Goal: Information Seeking & Learning: Learn about a topic

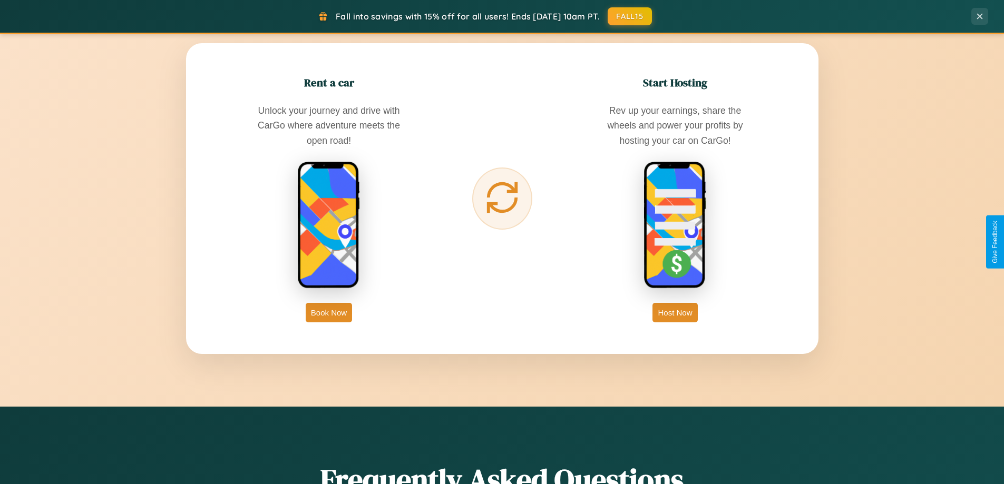
scroll to position [2028, 0]
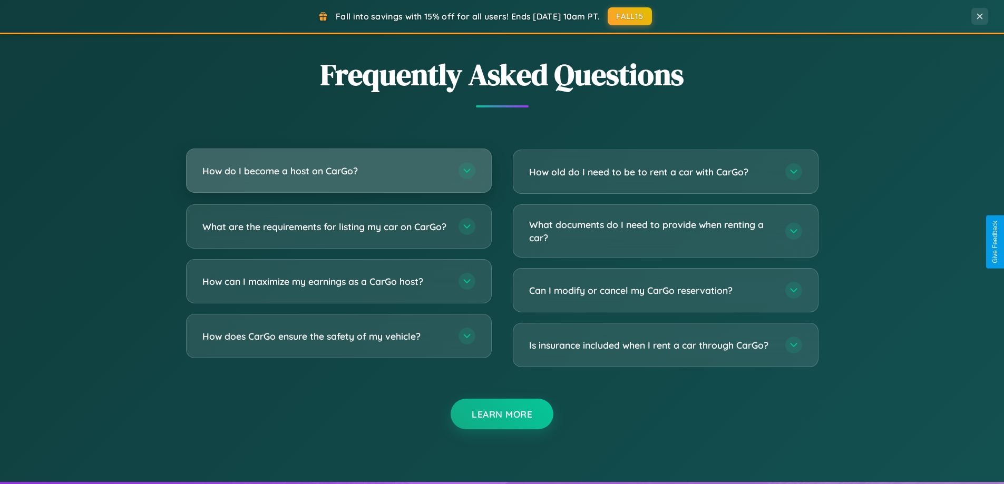
click at [338, 171] on h3 "How do I become a host on CarGo?" at bounding box center [325, 170] width 246 height 13
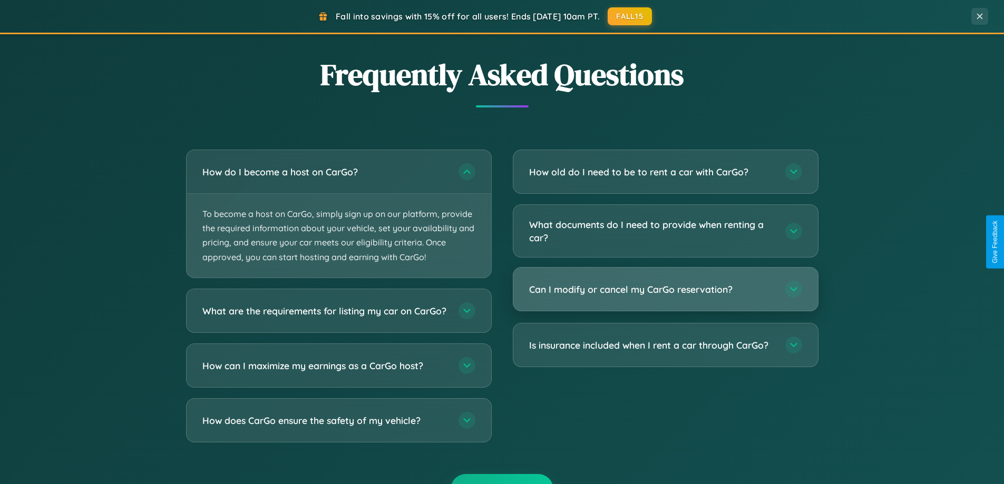
click at [665, 289] on h3 "Can I modify or cancel my CarGo reservation?" at bounding box center [652, 289] width 246 height 13
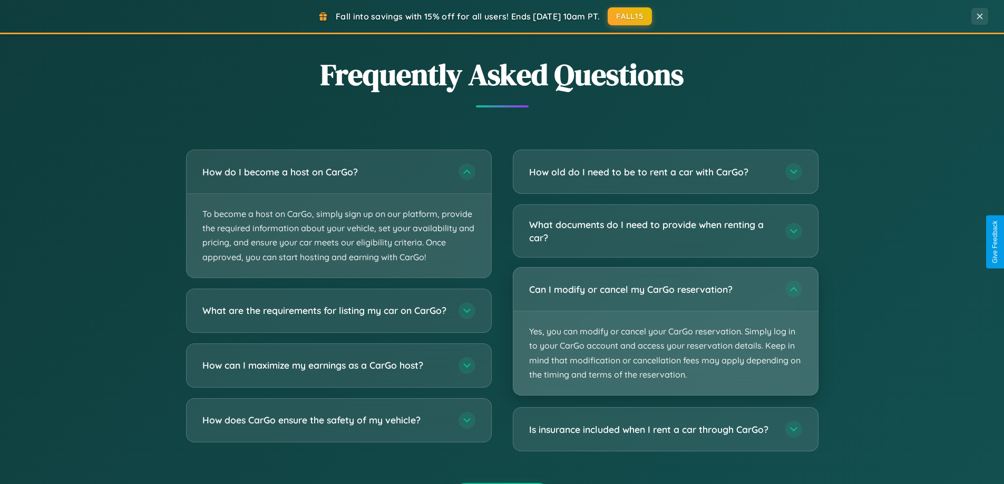
click at [665, 331] on p "Yes, you can modify or cancel your CarGo reservation. Simply log in to your Car…" at bounding box center [665, 353] width 305 height 84
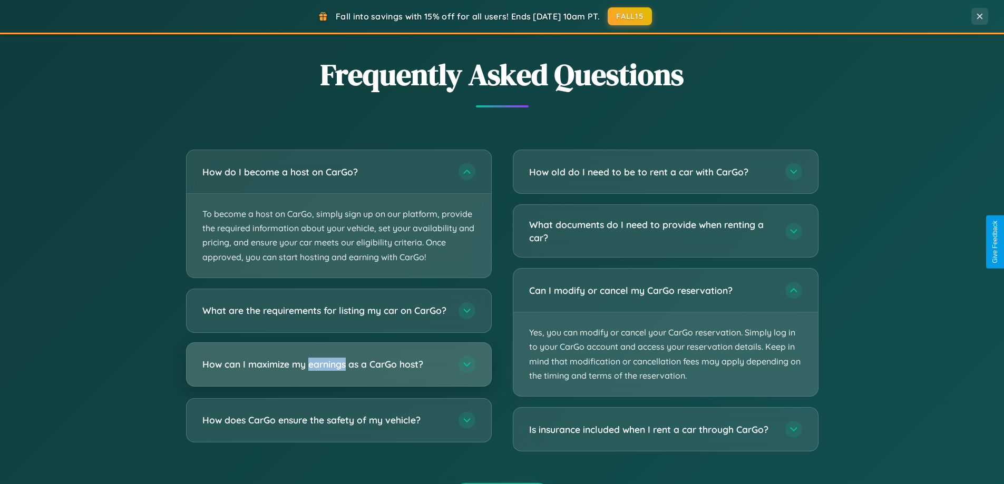
click at [338, 371] on h3 "How can I maximize my earnings as a CarGo host?" at bounding box center [325, 364] width 246 height 13
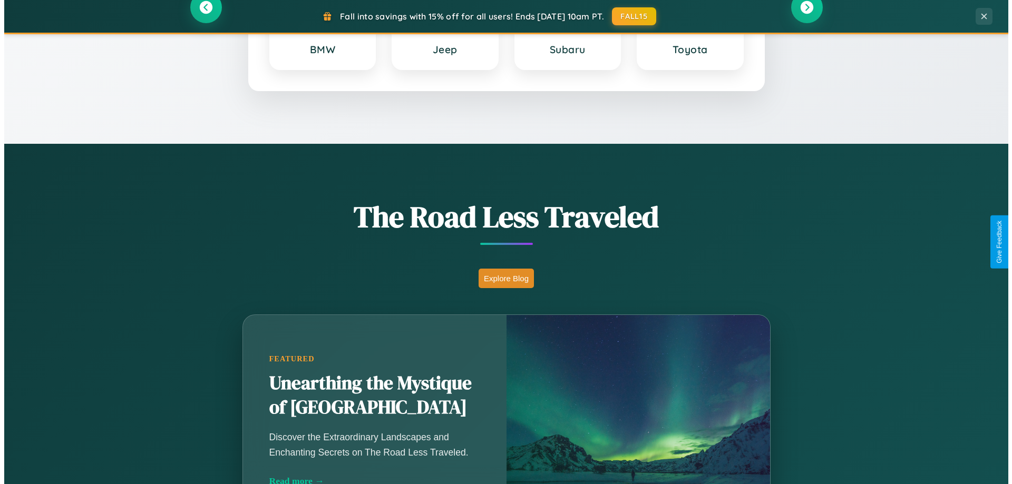
scroll to position [0, 0]
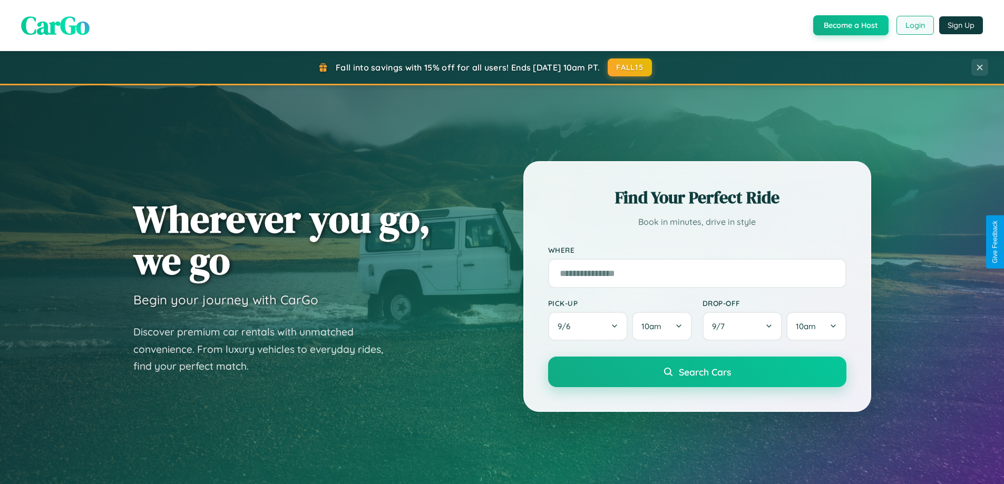
click at [914, 25] on button "Login" at bounding box center [914, 25] width 37 height 19
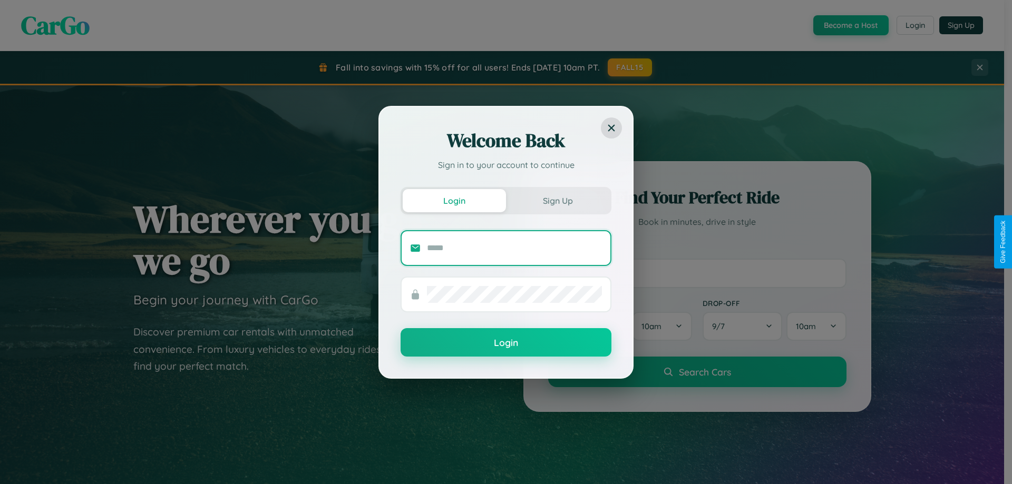
click at [514, 248] on input "text" at bounding box center [514, 248] width 175 height 17
type input "**********"
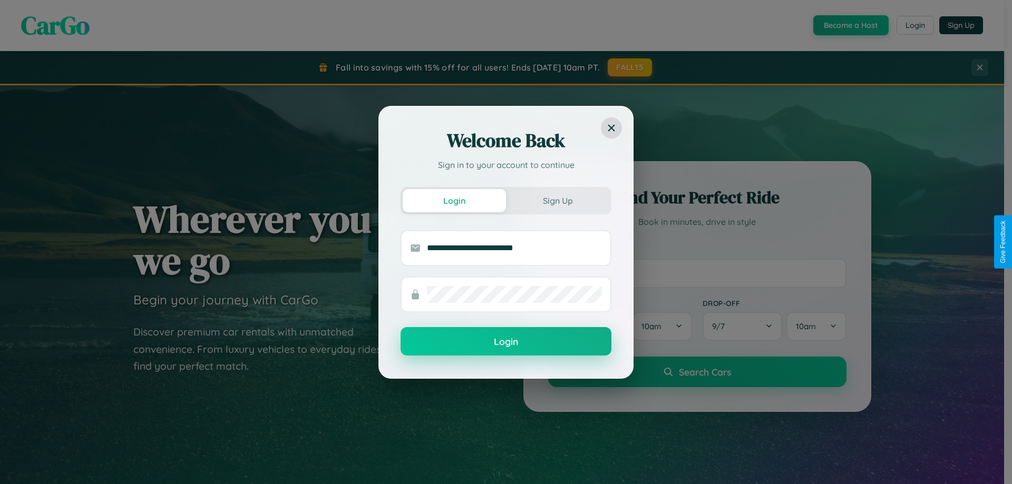
click at [506, 342] on button "Login" at bounding box center [506, 341] width 211 height 28
